Goal: Find contact information: Find contact information

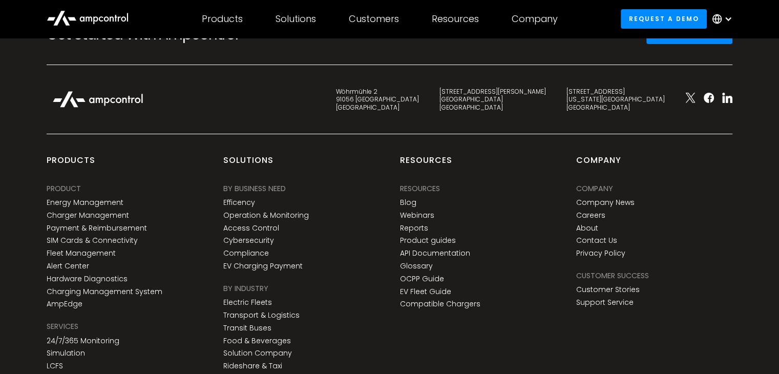
scroll to position [3839, 0]
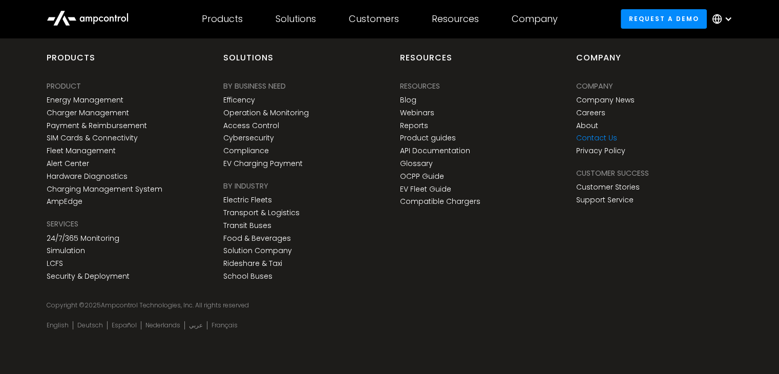
click at [601, 138] on link "Contact Us" at bounding box center [596, 138] width 41 height 9
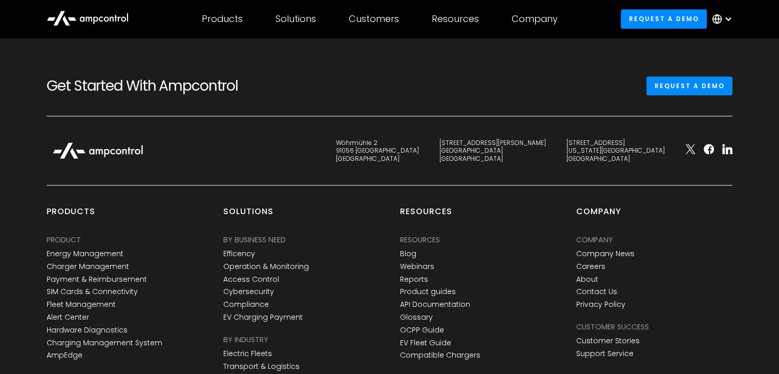
scroll to position [768, 0]
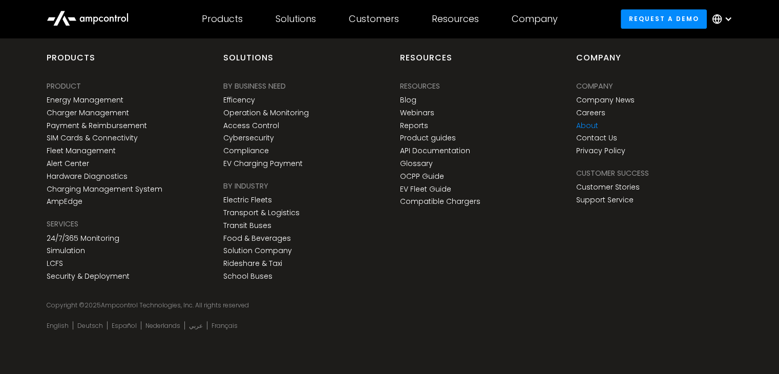
click at [583, 127] on link "About" at bounding box center [587, 125] width 22 height 9
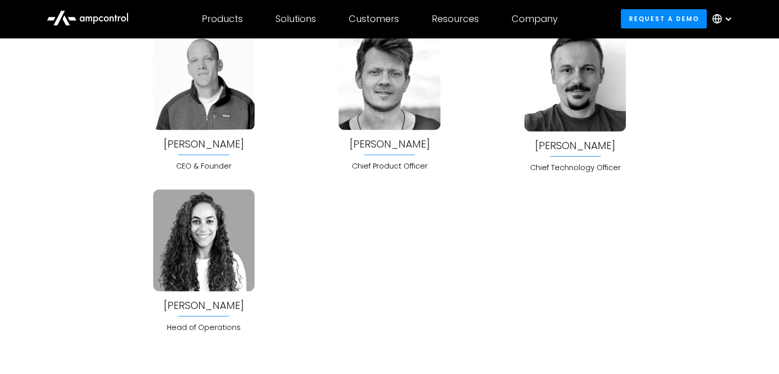
scroll to position [2705, 0]
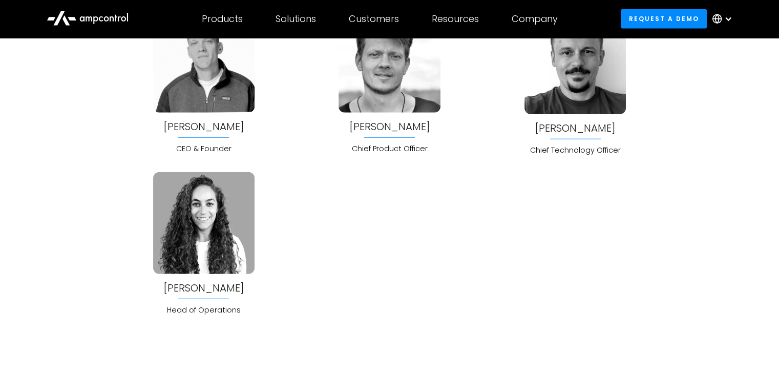
click at [566, 123] on div "Bela Patkai" at bounding box center [575, 127] width 81 height 11
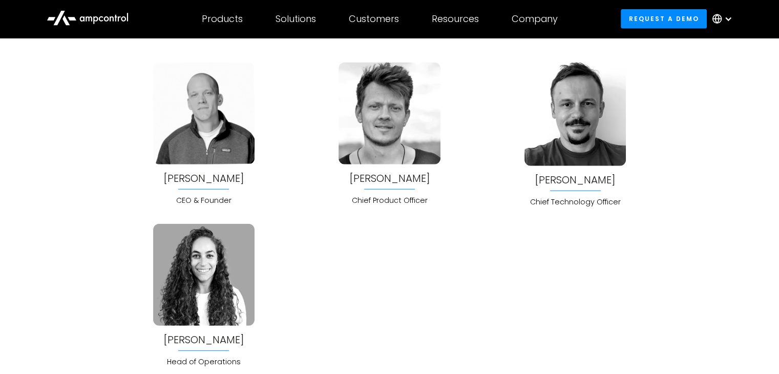
scroll to position [2654, 0]
click at [241, 149] on img at bounding box center [203, 112] width 101 height 101
click at [217, 175] on div "Joachim Lohse" at bounding box center [203, 177] width 81 height 11
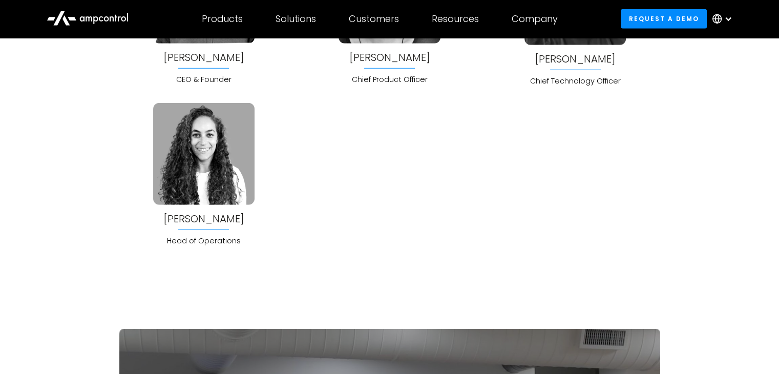
scroll to position [2705, 0]
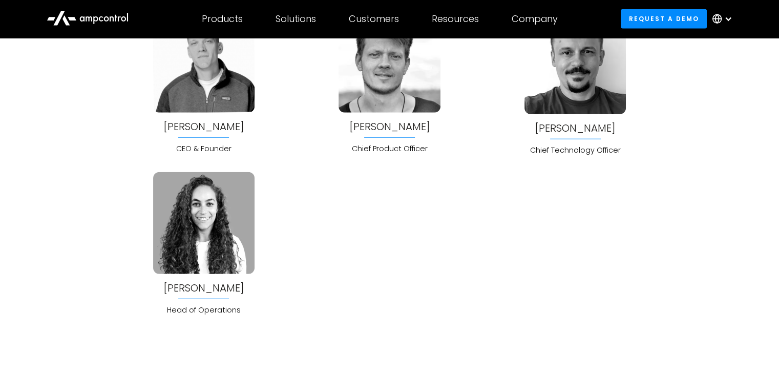
click at [251, 127] on div "Joachim Lohse CEO & Founder" at bounding box center [203, 82] width 101 height 143
click at [252, 127] on div "Joachim Lohse CEO & Founder" at bounding box center [203, 82] width 101 height 143
copy div "Joachim Lohse"
